Goal: Complete application form

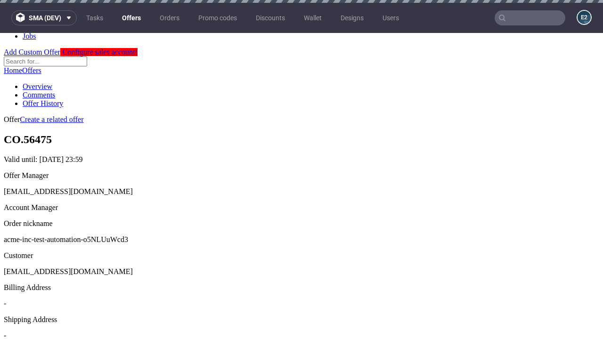
scroll to position [3, 0]
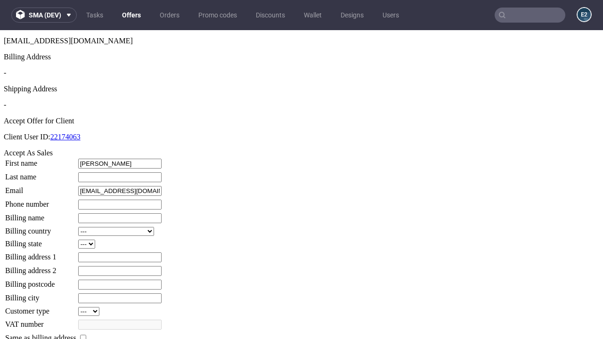
type input "Chasity"
type input "Marquardt"
type input "1509813888"
type input "Pansy_Mills"
select select "13"
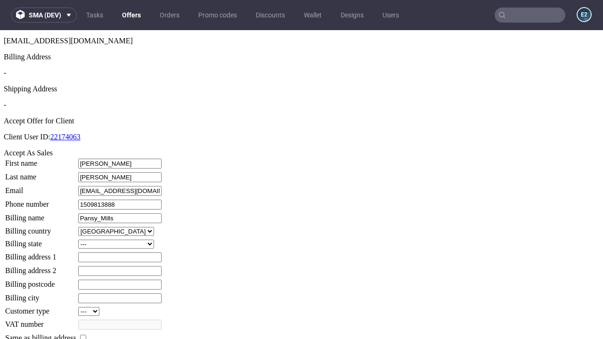
select select "132"
type input "Pansy_Mills"
type input "49 Magali Side"
type input "VA61 5XC"
type input "Upper Kuvalis"
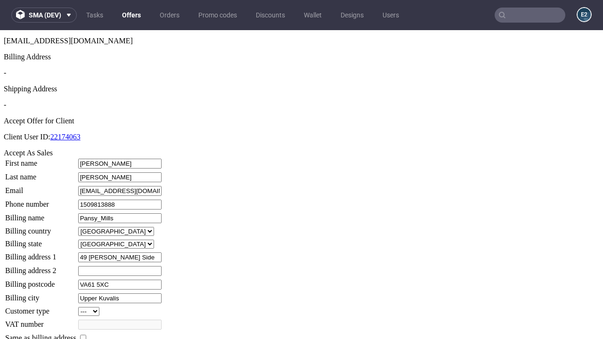
click at [86, 335] on input "checkbox" at bounding box center [83, 338] width 6 height 6
checkbox input "true"
type input "Pansy_Mills"
select select "13"
type input "49 Magali Side"
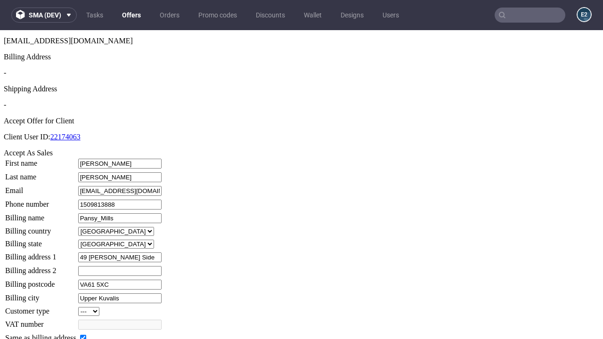
type input "VA61 5XC"
type input "Upper Kuvalis"
select select "132"
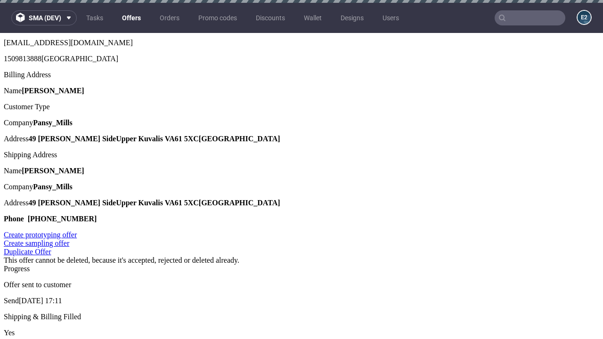
scroll to position [0, 0]
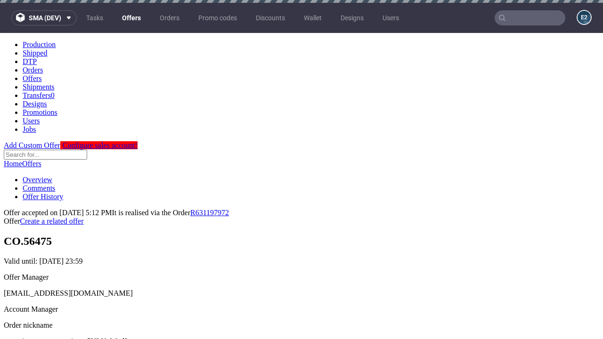
type input "[DATE]"
select select "12214305"
type input "In progress..."
